Goal: Communication & Community: Connect with others

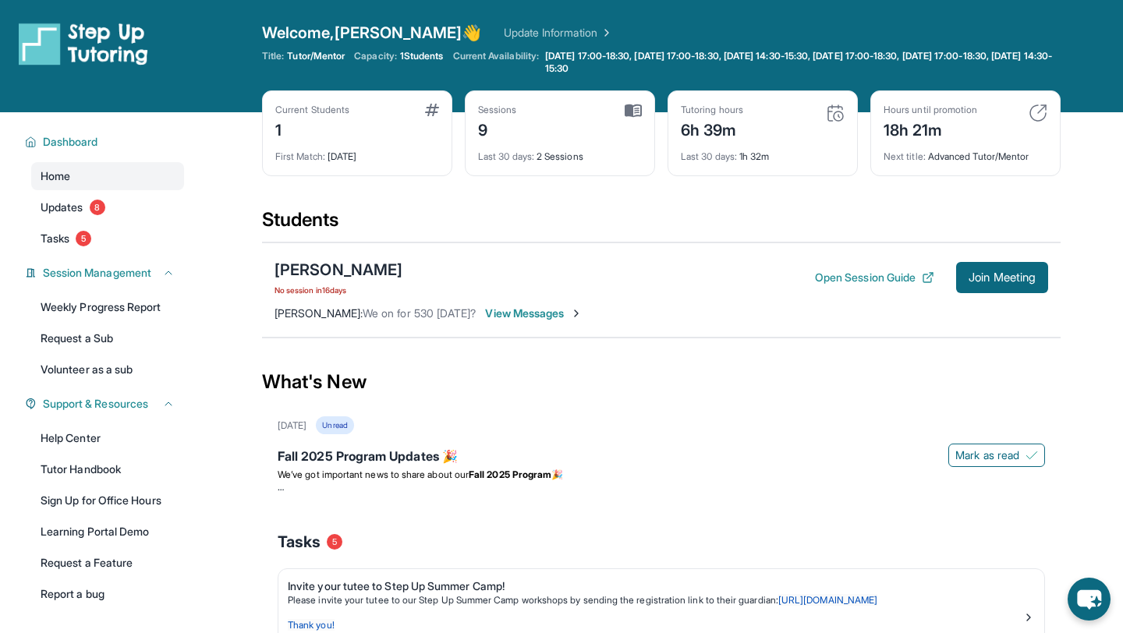
click at [532, 304] on div "[PERSON_NAME] No session [DATE] Open Session Guide Join Meeting [PERSON_NAME] :…" at bounding box center [661, 289] width 798 height 95
click at [536, 311] on span "View Messages" at bounding box center [533, 314] width 97 height 16
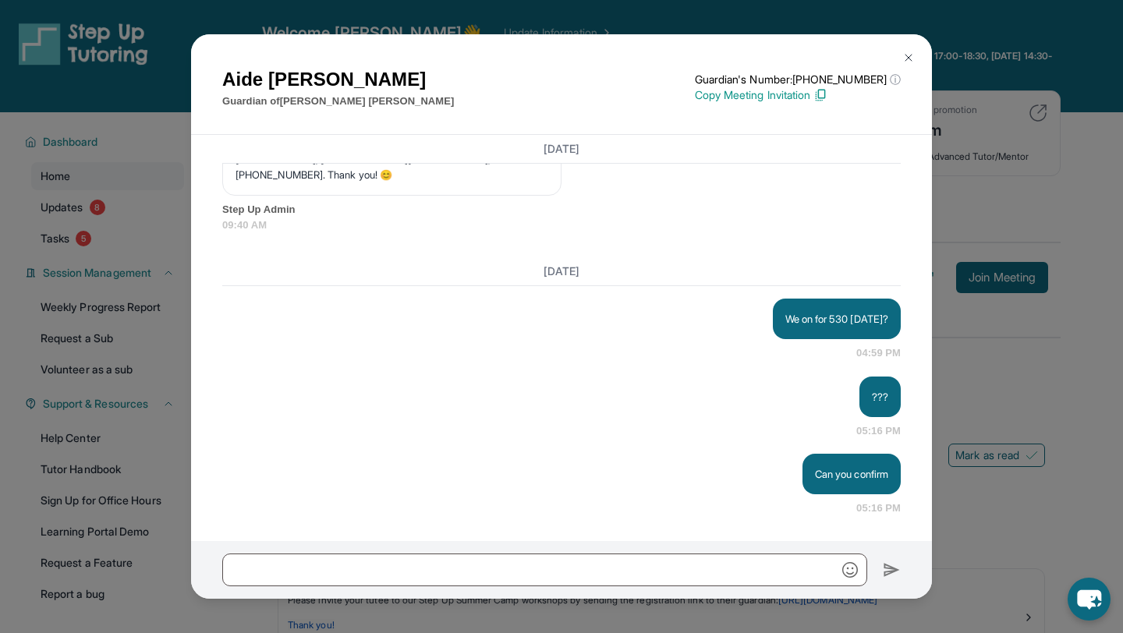
scroll to position [21448, 0]
click at [962, 198] on div "[PERSON_NAME] Guardian of [PERSON_NAME] Guardian's Number: [PHONE_NUMBER] ⓘ Thi…" at bounding box center [561, 316] width 1123 height 633
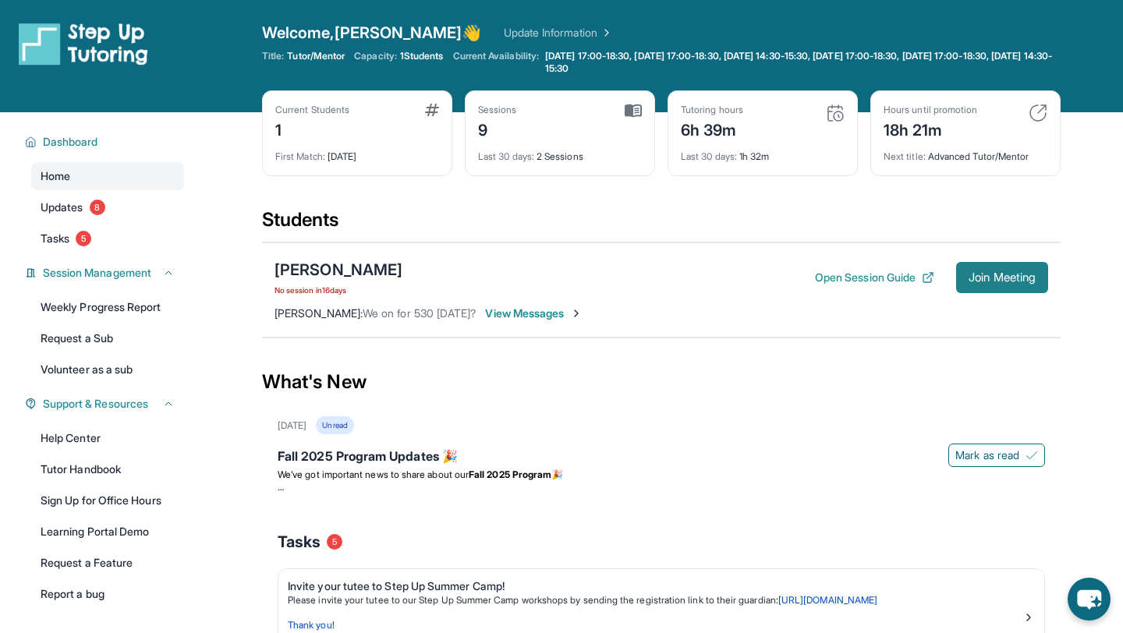
click at [983, 281] on span "Join Meeting" at bounding box center [1001, 277] width 67 height 9
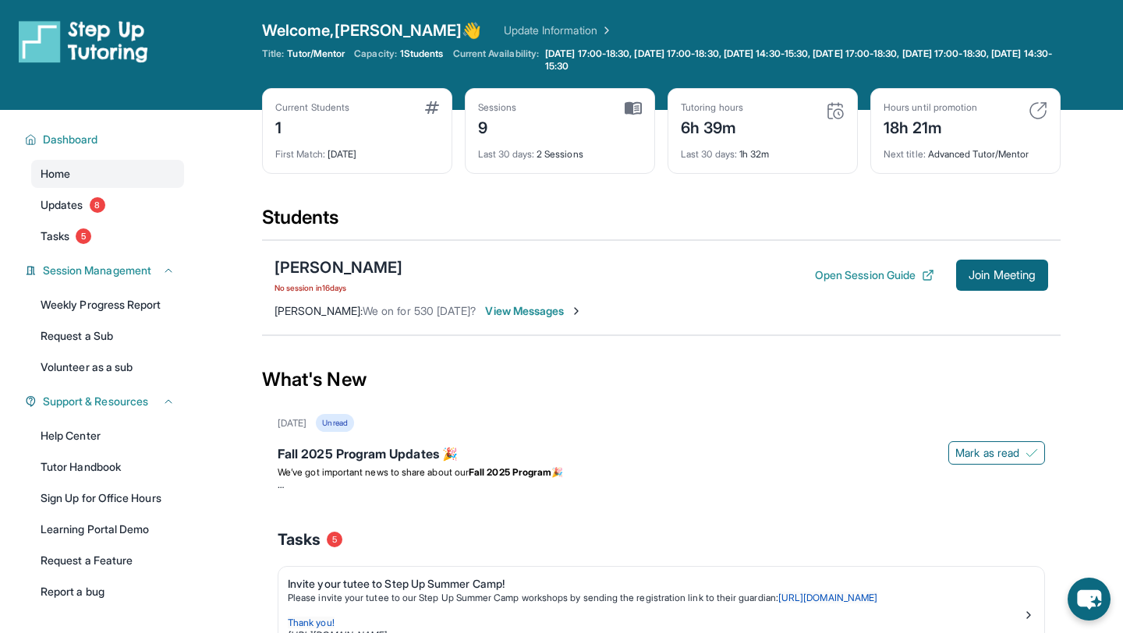
click at [547, 310] on span "View Messages" at bounding box center [533, 311] width 97 height 16
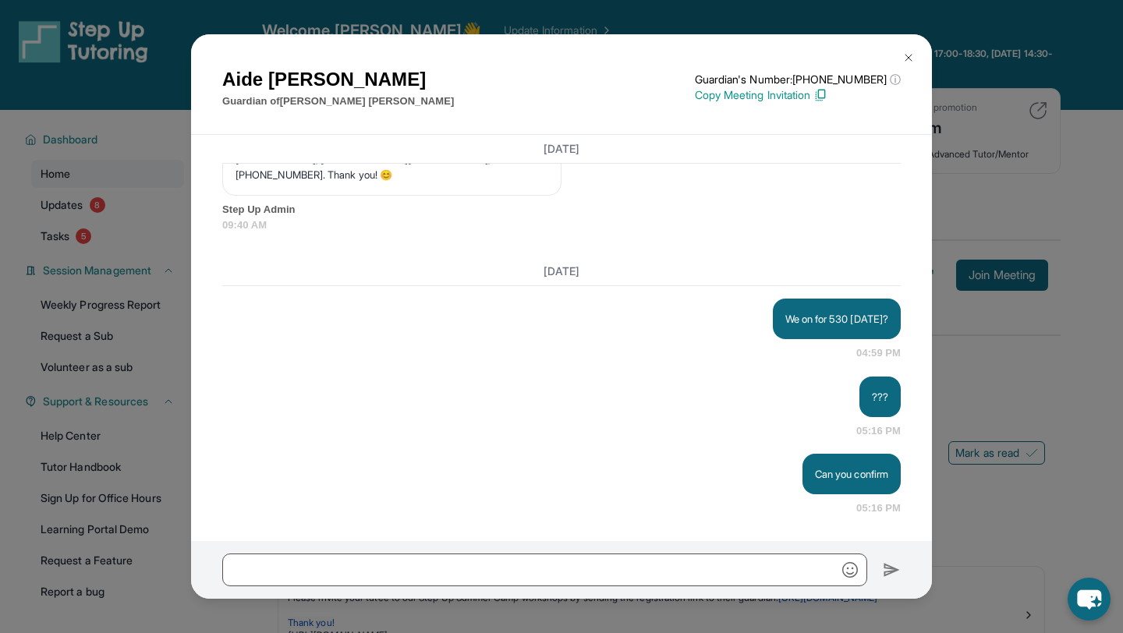
scroll to position [21105, 0]
click at [492, 182] on p "Step Up Team Message: Hello [PERSON_NAME] and [PERSON_NAME]! 👋 We noticed you a…" at bounding box center [391, 112] width 313 height 140
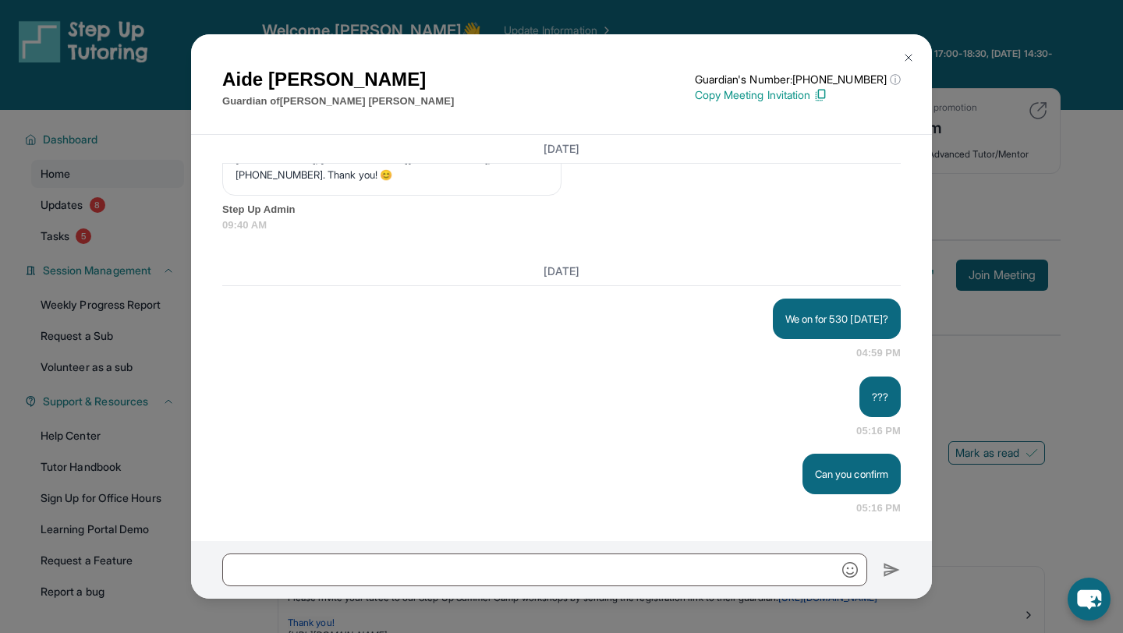
click at [492, 182] on p "Step Up Team Message: Hello [PERSON_NAME] and [PERSON_NAME]! 👋 We noticed you a…" at bounding box center [391, 112] width 313 height 140
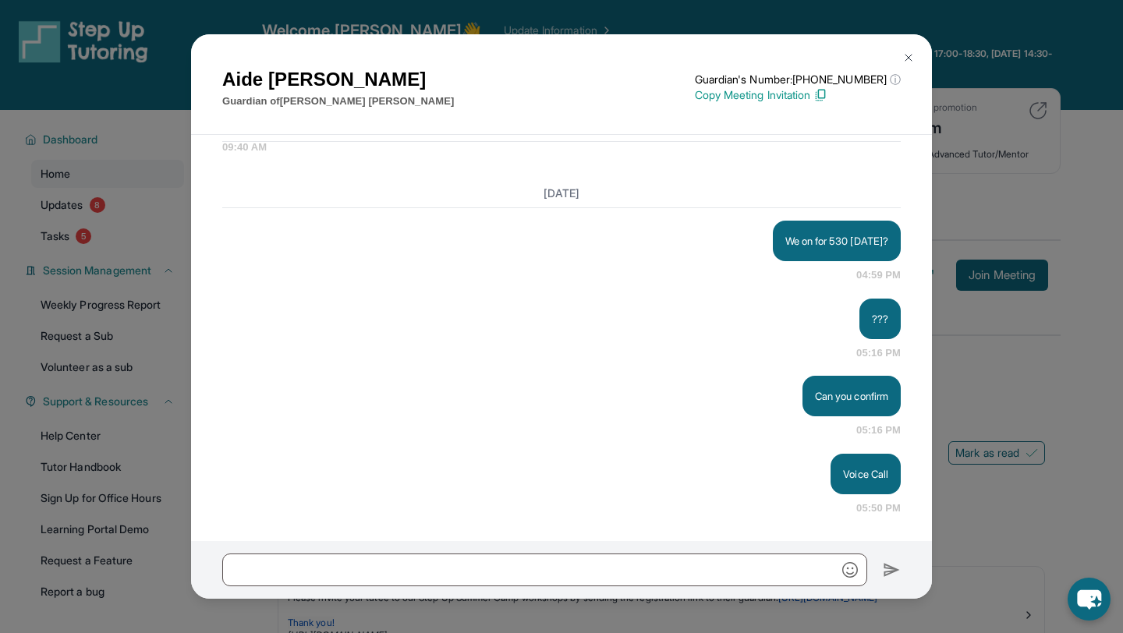
scroll to position [21526, 0]
click at [908, 51] on img at bounding box center [908, 57] width 12 height 12
